Goal: Task Accomplishment & Management: Manage account settings

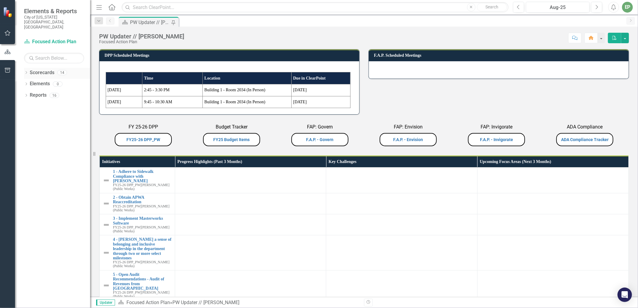
click at [26, 72] on icon "Dropdown" at bounding box center [26, 73] width 4 height 3
click at [28, 105] on icon "Dropdown" at bounding box center [29, 107] width 5 height 4
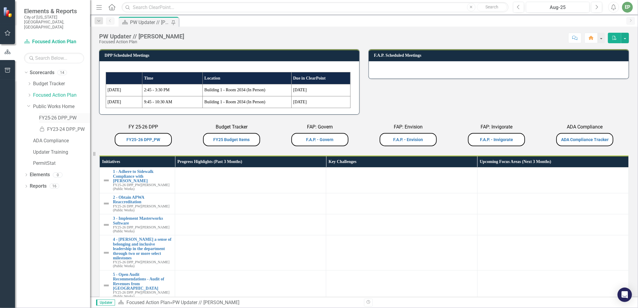
click at [56, 115] on link "FY25-26 DPP_PW" at bounding box center [64, 118] width 51 height 7
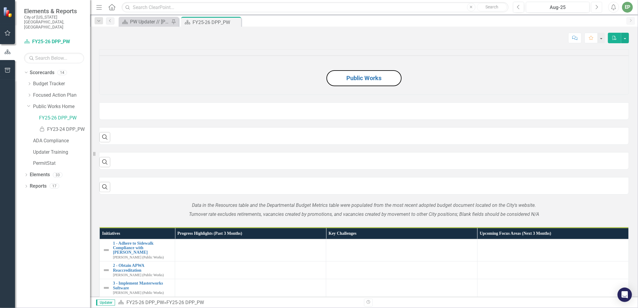
click at [597, 5] on icon "Next" at bounding box center [596, 7] width 3 height 5
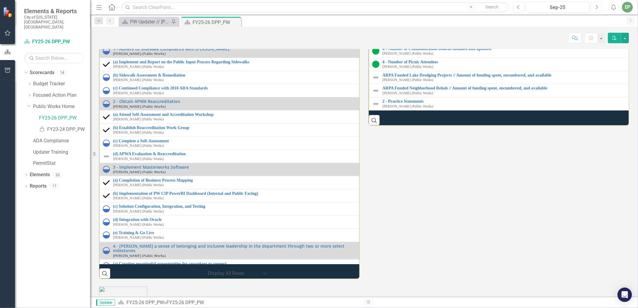
scroll to position [801, 0]
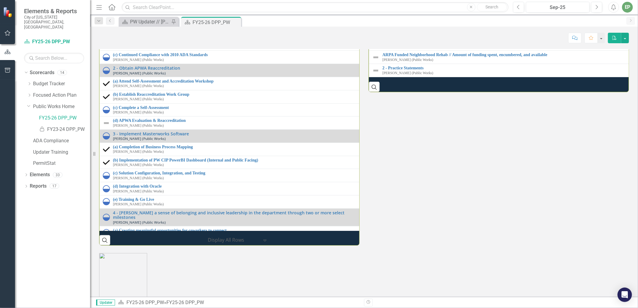
click at [425, 18] on link "4 - Number of Communication Boards installed and updated" at bounding box center [507, 15] width 249 height 5
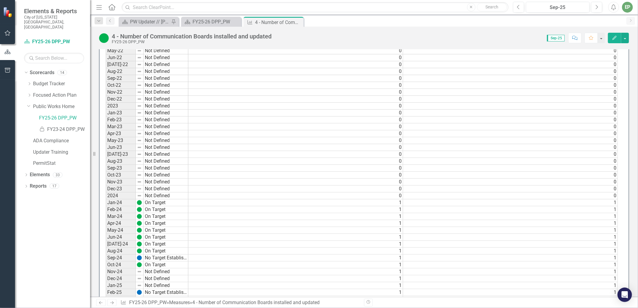
scroll to position [467, 0]
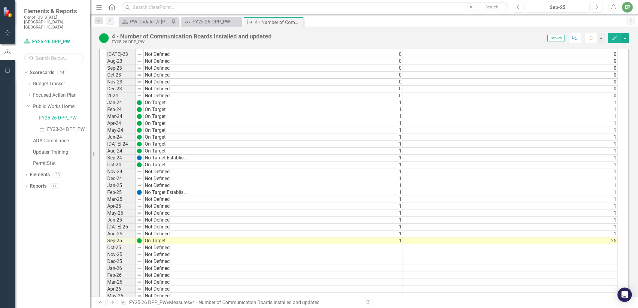
click at [450, 238] on td "25" at bounding box center [510, 241] width 215 height 7
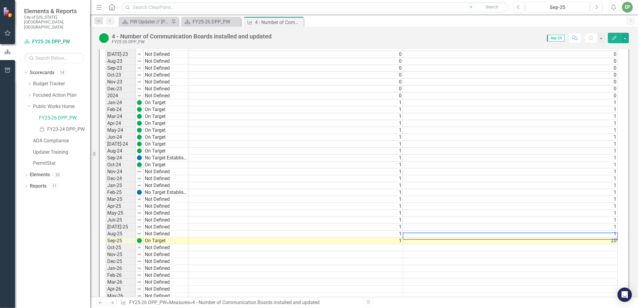
click at [608, 233] on td "1" at bounding box center [510, 234] width 215 height 7
click at [609, 239] on td "25" at bounding box center [510, 241] width 215 height 7
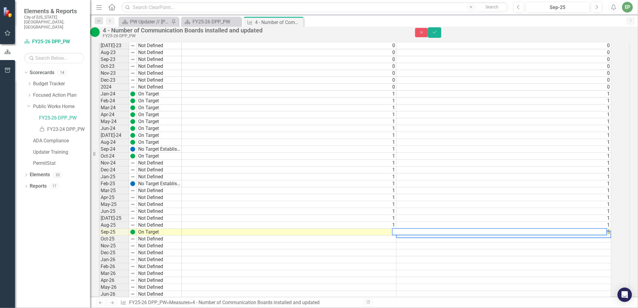
scroll to position [470, 0]
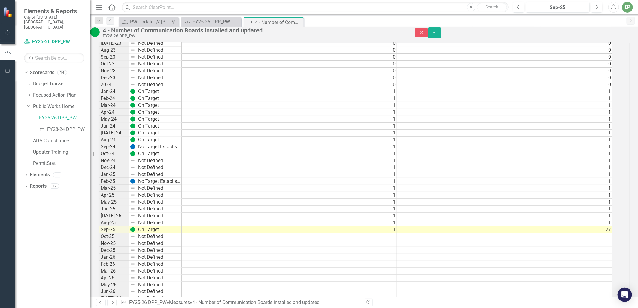
click at [607, 234] on td "27" at bounding box center [504, 230] width 215 height 7
click at [392, 234] on td "1" at bounding box center [289, 230] width 215 height 7
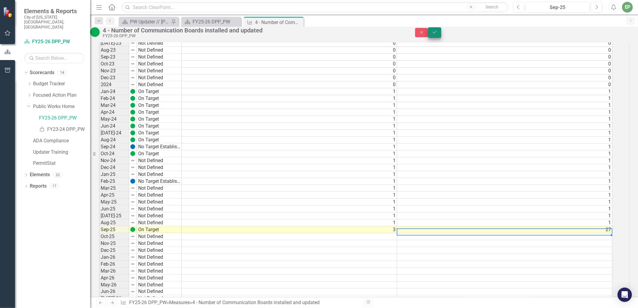
type textarea "27"
click at [438, 34] on icon "Save" at bounding box center [434, 32] width 5 height 4
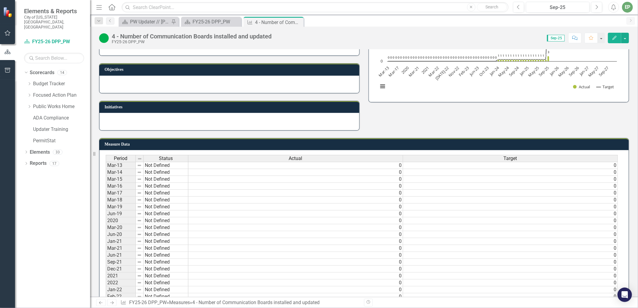
scroll to position [0, 0]
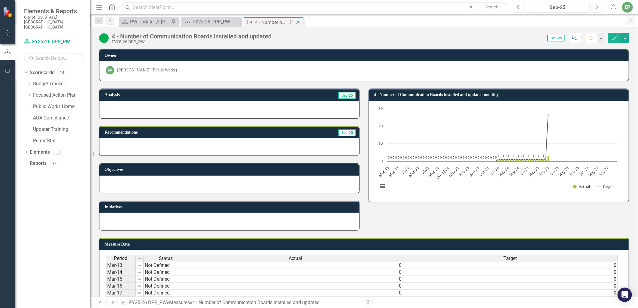
click at [296, 23] on icon "Close" at bounding box center [298, 22] width 6 height 5
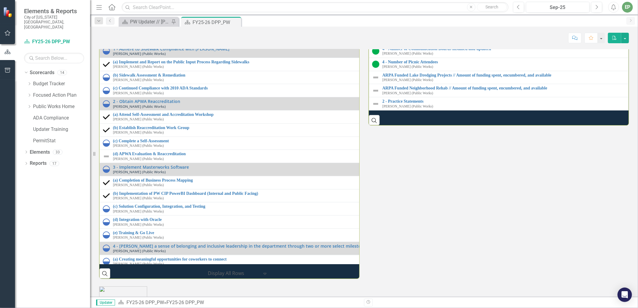
scroll to position [835, 0]
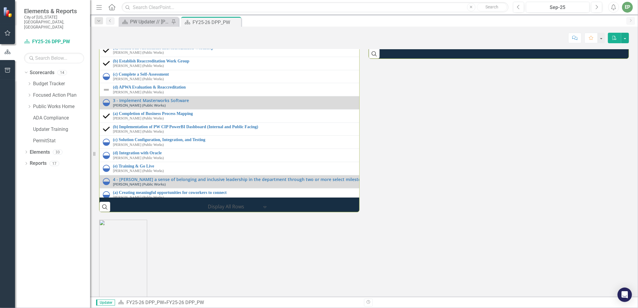
click at [410, 212] on div "Performance Initiatives 1 - Adhere to Sidewalk Compliance with [PERSON_NAME] (P…" at bounding box center [364, 85] width 539 height 254
click at [418, 37] on link "2 - Practice Statements" at bounding box center [504, 34] width 243 height 5
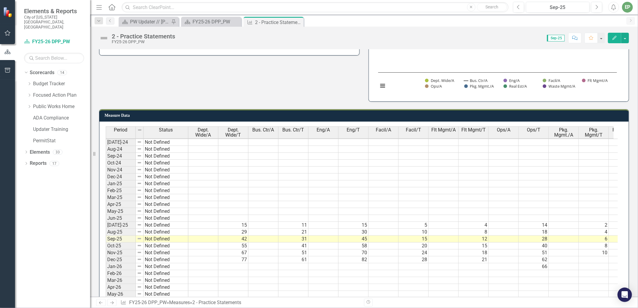
click at [590, 243] on td "6" at bounding box center [594, 239] width 30 height 7
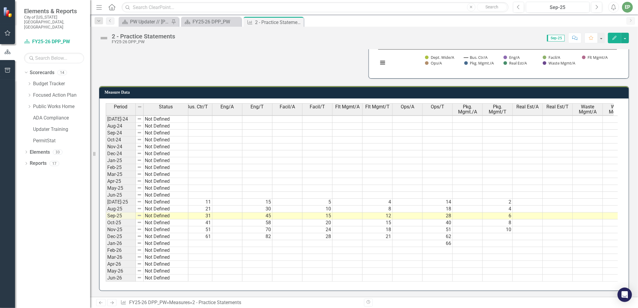
scroll to position [0, 87]
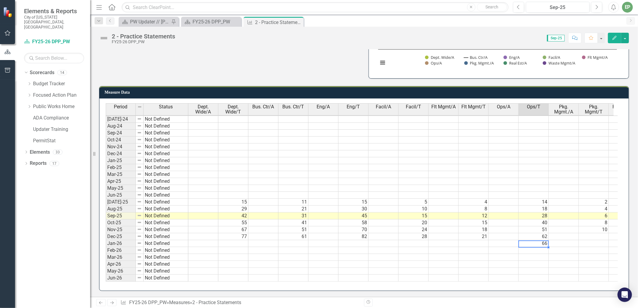
click at [535, 240] on td "66" at bounding box center [534, 243] width 30 height 7
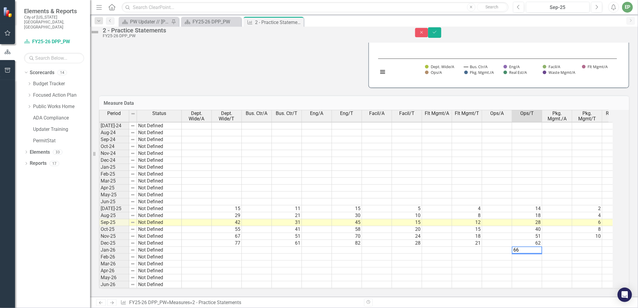
click at [536, 261] on td at bounding box center [527, 264] width 30 height 7
click at [236, 247] on td at bounding box center [227, 250] width 30 height 7
type textarea "77"
type textarea "61"
type textarea "82"
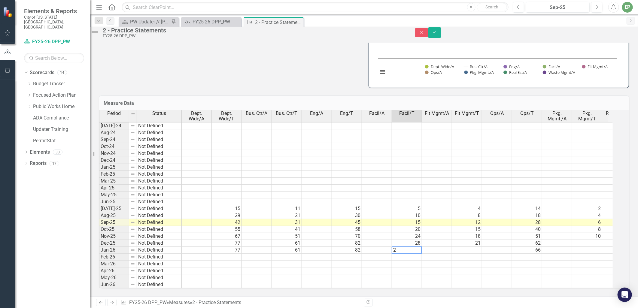
type textarea "28"
type textarea "21"
type textarea "10"
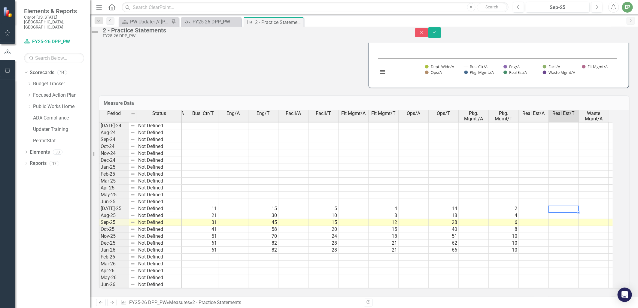
type textarea "0"
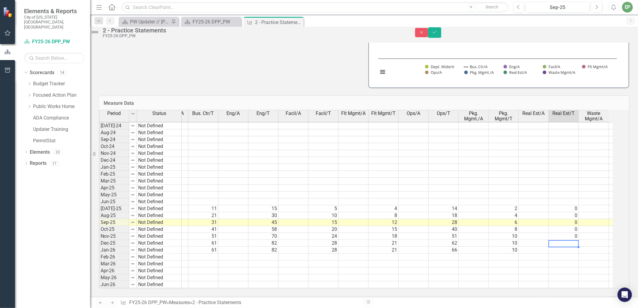
type textarea "0"
click at [545, 206] on td at bounding box center [534, 209] width 30 height 7
type textarea "0"
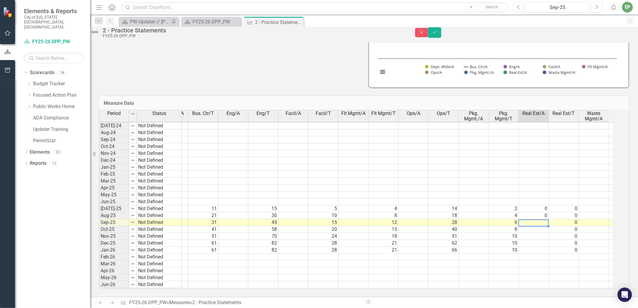
type textarea "0"
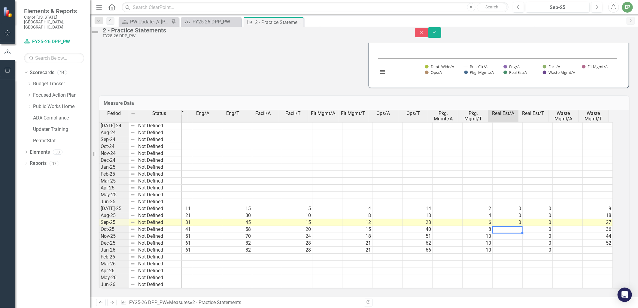
click at [603, 247] on td at bounding box center [598, 250] width 30 height 7
click at [362, 185] on td at bounding box center [358, 188] width 30 height 7
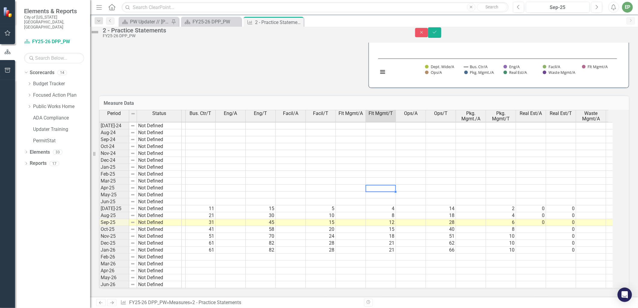
scroll to position [0, 114]
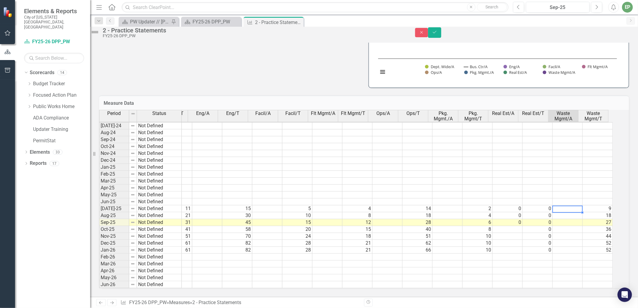
click at [582, 206] on td at bounding box center [568, 209] width 30 height 7
type textarea "0"
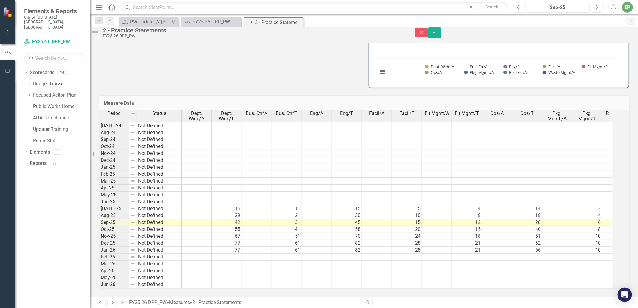
click at [196, 206] on td at bounding box center [197, 209] width 30 height 7
type textarea "0"
click at [262, 206] on td at bounding box center [257, 209] width 30 height 7
type textarea "0"
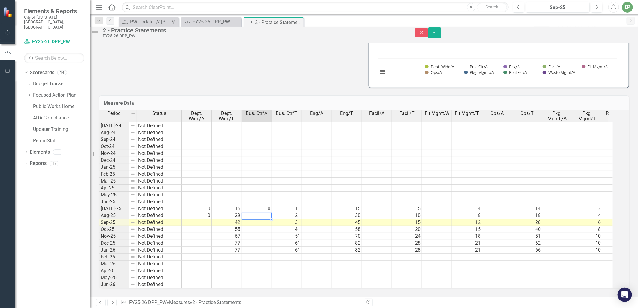
type textarea "0"
click at [325, 206] on td at bounding box center [317, 209] width 30 height 7
type textarea "0"
click at [392, 206] on td at bounding box center [377, 209] width 30 height 7
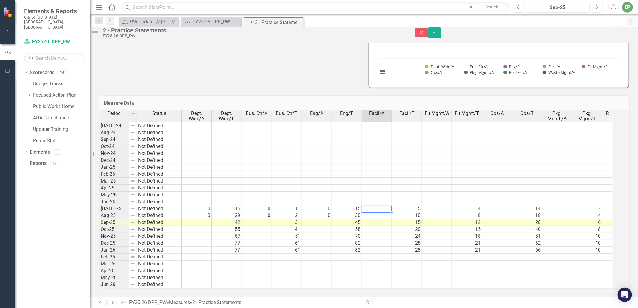
type textarea "0"
click at [438, 206] on td at bounding box center [437, 209] width 30 height 7
type textarea "0"
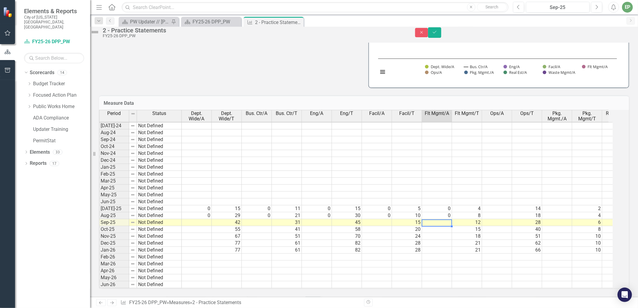
click at [509, 206] on td at bounding box center [497, 209] width 30 height 7
type textarea "0"
click at [99, 197] on div "Period Status Dept. Wide/A Dept. Wide/T Bus. Ctr/A Bus. Ctr/T Eng/A Eng/T Facil…" at bounding box center [99, 199] width 0 height 179
type textarea "0"
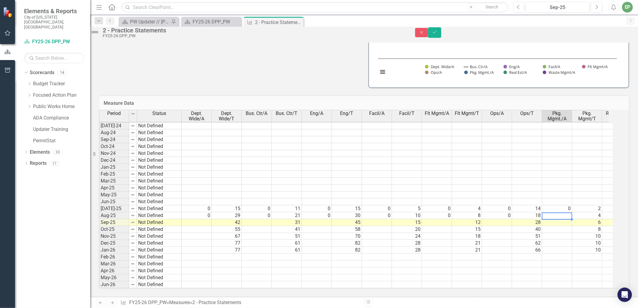
type textarea "0"
click at [99, 258] on div "Period Status Dept. Wide/A Dept. Wide/T Bus. Ctr/A Bus. Ctr/T Eng/A Eng/T Facil…" at bounding box center [99, 199] width 0 height 179
click at [441, 32] on button "Save" at bounding box center [434, 32] width 13 height 11
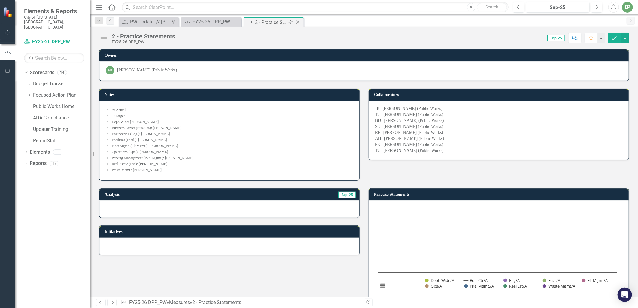
click at [300, 24] on icon "Close" at bounding box center [298, 22] width 6 height 5
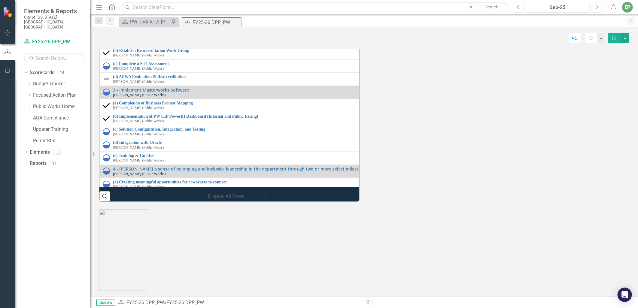
scroll to position [814, 0]
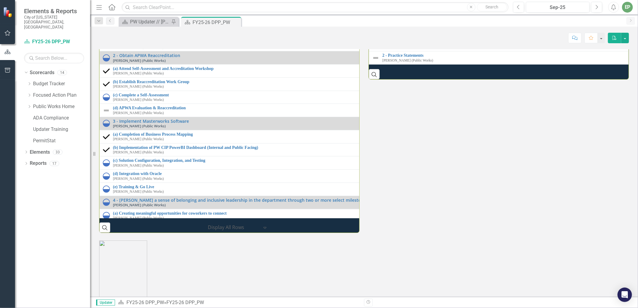
click at [489, 32] on link "ARPA Funded Lake Dredging Projects // Amount of funding spent, encumbered, and …" at bounding box center [504, 29] width 243 height 5
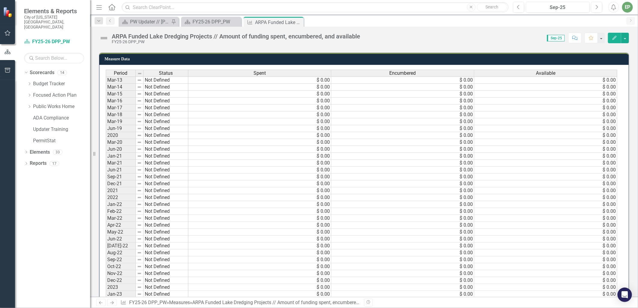
scroll to position [152, 0]
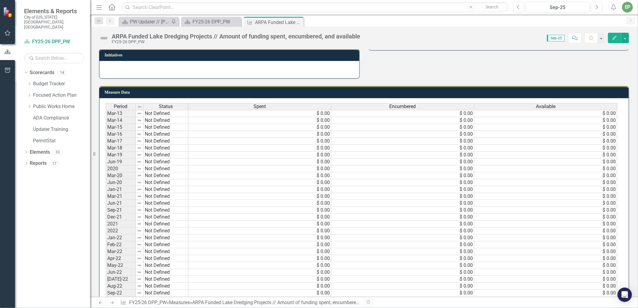
click at [328, 106] on div "Spent" at bounding box center [259, 106] width 143 height 7
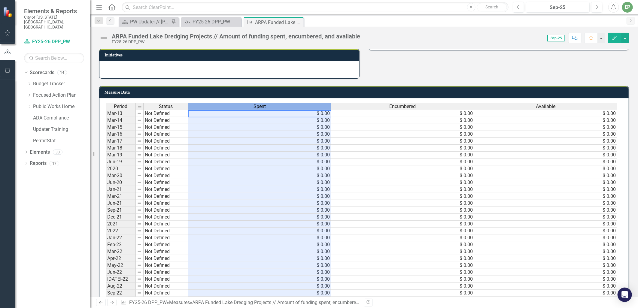
scroll to position [0, 0]
drag, startPoint x: 331, startPoint y: 105, endPoint x: 271, endPoint y: 106, distance: 59.5
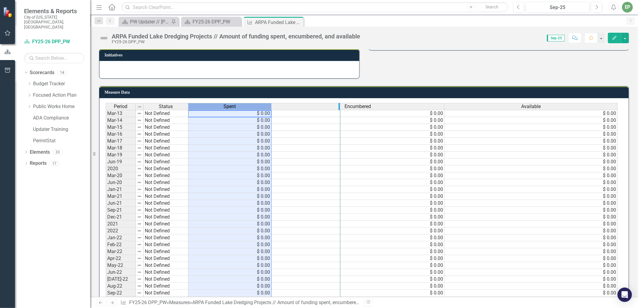
drag, startPoint x: 443, startPoint y: 105, endPoint x: 339, endPoint y: 107, distance: 104.0
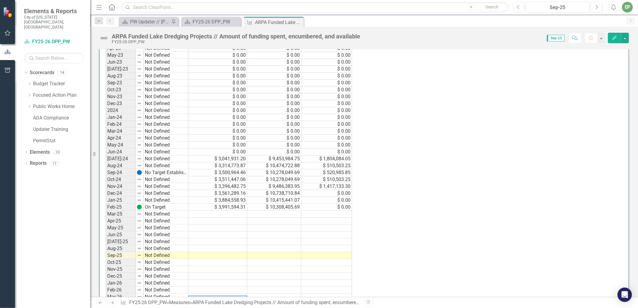
scroll to position [486, 0]
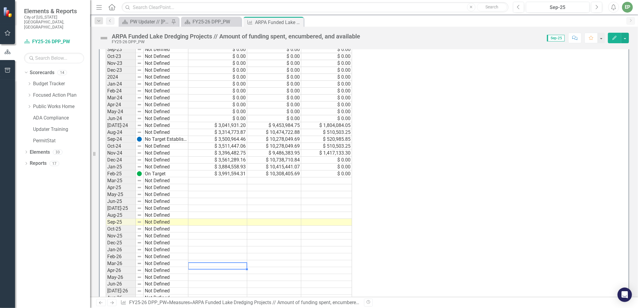
click at [235, 179] on td at bounding box center [217, 181] width 59 height 7
click at [406, 133] on div "Period Status Spent Encumbered Available Mar-13 Not Defined $ 0.00 $ 0.00 $ 0.0…" at bounding box center [362, 91] width 512 height 644
